Goal: Task Accomplishment & Management: Use online tool/utility

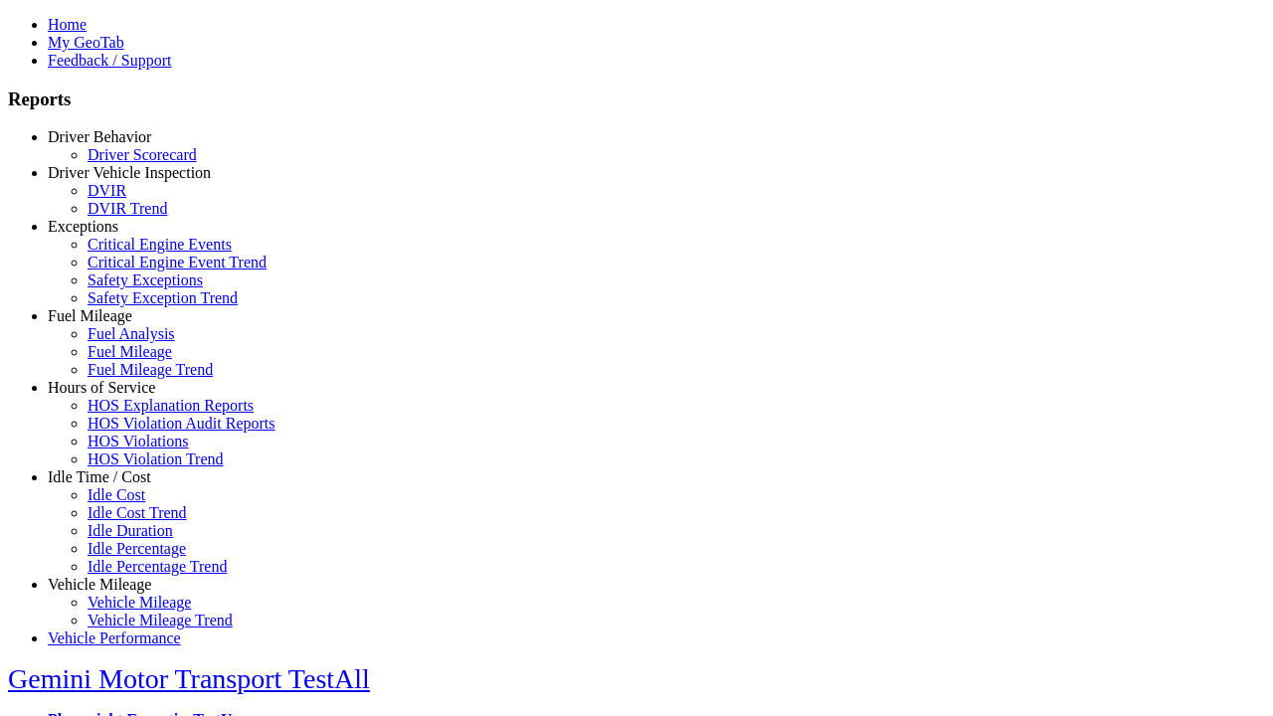
click at [114, 235] on link "Exceptions" at bounding box center [83, 226] width 71 height 17
click at [129, 270] on link "Critical Engine Event Trend" at bounding box center [177, 262] width 179 height 17
select select
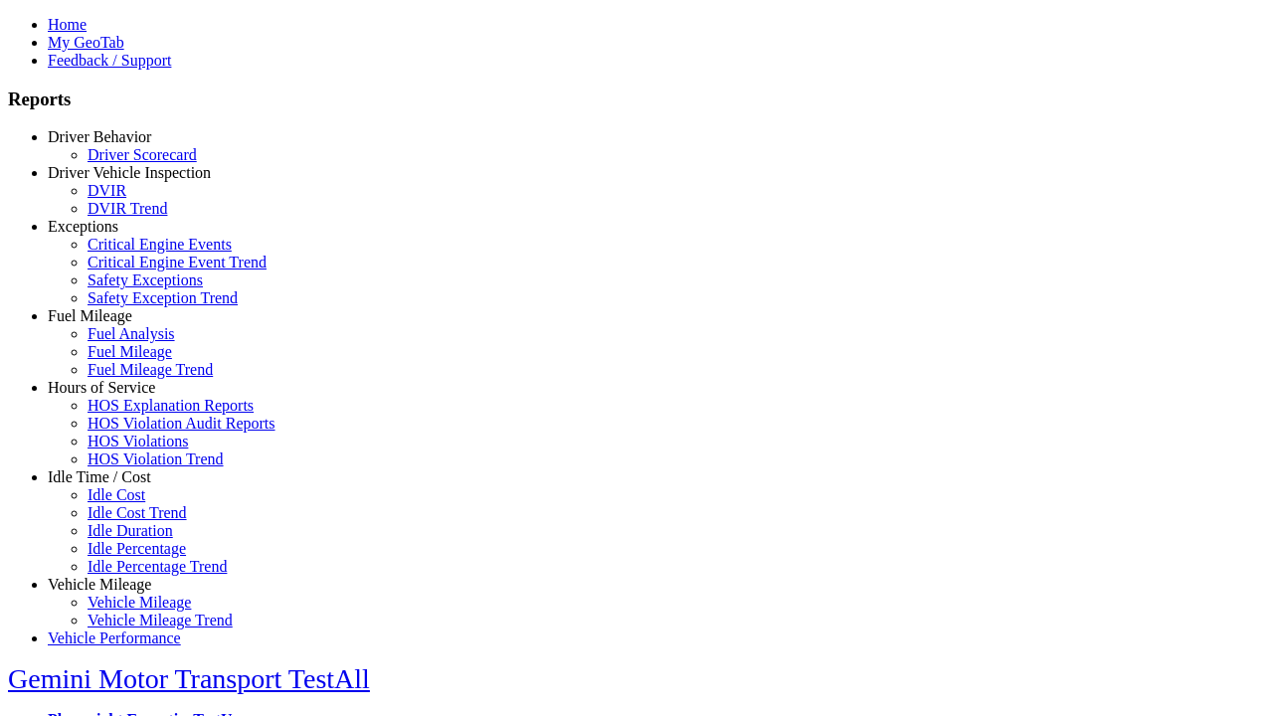
select select
